Goal: Transaction & Acquisition: Purchase product/service

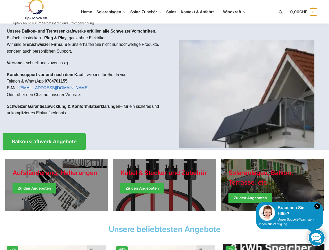
click at [164, 125] on div at bounding box center [246, 87] width 164 height 126
click at [317, 206] on icon "×" at bounding box center [317, 206] width 6 height 6
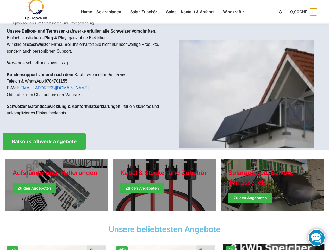
click at [268, 213] on div "Solaranlagen, Balkon, Terrasse, etc. Zu den Angeboten" at bounding box center [272, 184] width 108 height 57
click at [289, 211] on link "Winter Jackets" at bounding box center [272, 185] width 102 height 52
click at [286, 222] on section "Aufständerung, Halterungen Zu den Angeboten [PERSON_NAME] & Stecker und Zubehör…" at bounding box center [164, 186] width 329 height 73
click at [316, 237] on link at bounding box center [316, 237] width 17 height 17
click at [303, 12] on span "CHF" at bounding box center [303, 11] width 8 height 5
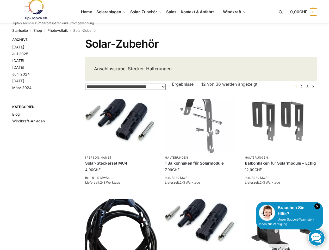
click at [317, 206] on icon "×" at bounding box center [317, 206] width 6 height 6
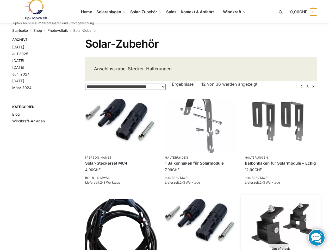
click at [268, 213] on img at bounding box center [281, 226] width 72 height 54
click at [289, 211] on img at bounding box center [281, 226] width 72 height 54
click at [286, 222] on img at bounding box center [281, 226] width 72 height 54
click at [316, 237] on link at bounding box center [316, 237] width 17 height 17
click at [303, 12] on span "CHF" at bounding box center [303, 11] width 8 height 5
